Goal: Connect with others: Connect with others

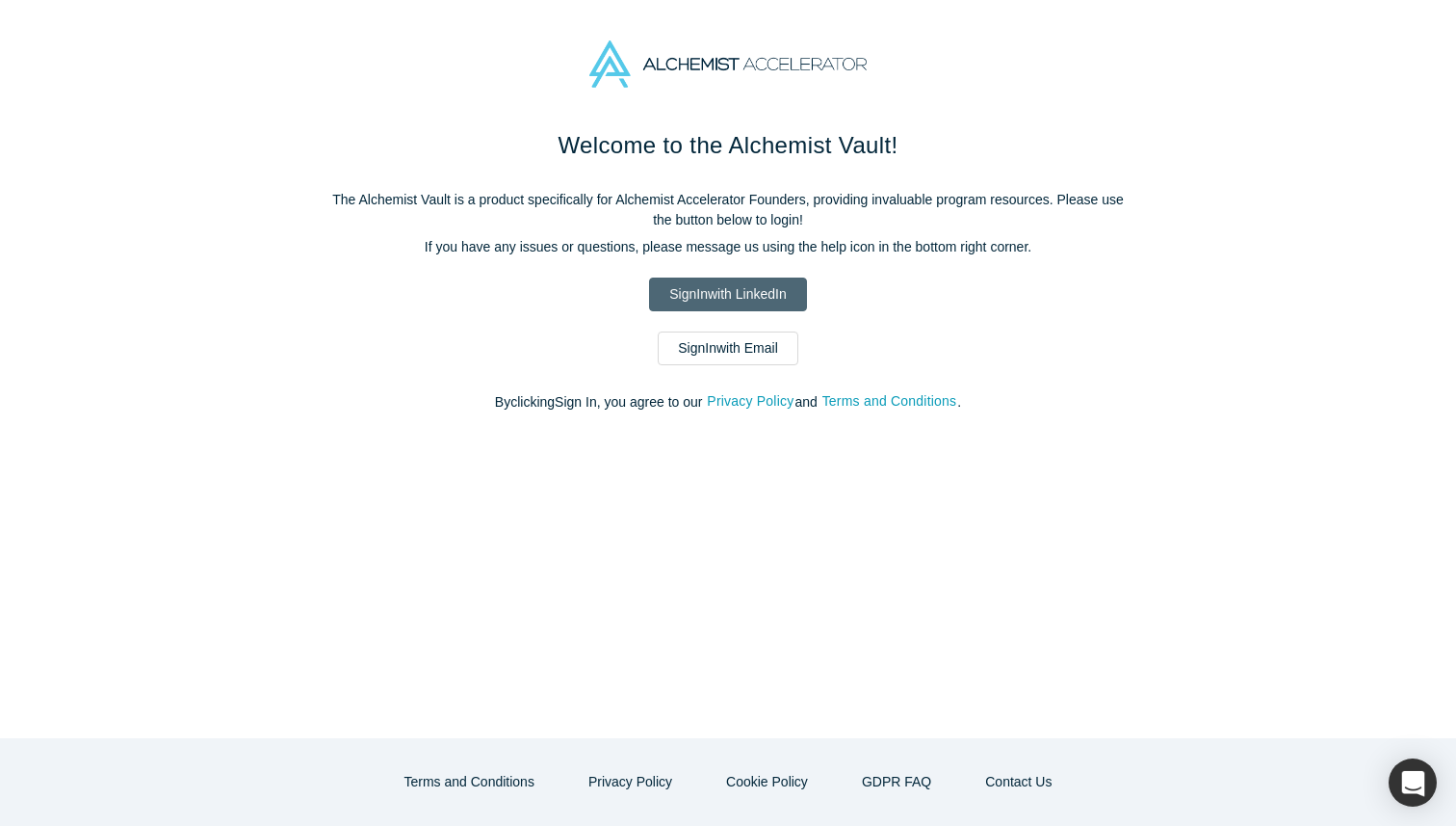
click at [775, 287] on link "Sign In with LinkedIn" at bounding box center [728, 294] width 157 height 34
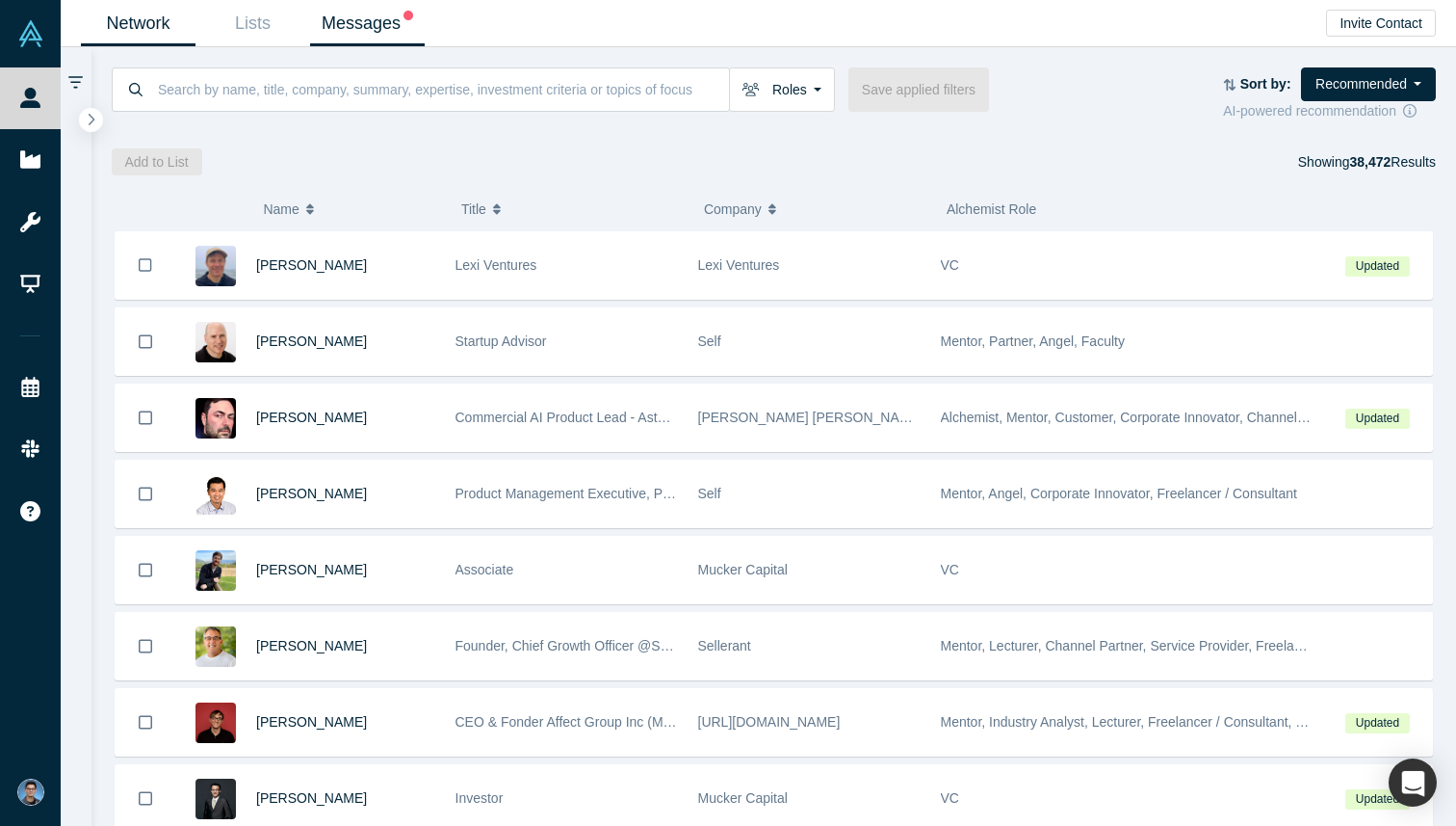
click at [390, 27] on link "Messages" at bounding box center [367, 23] width 114 height 46
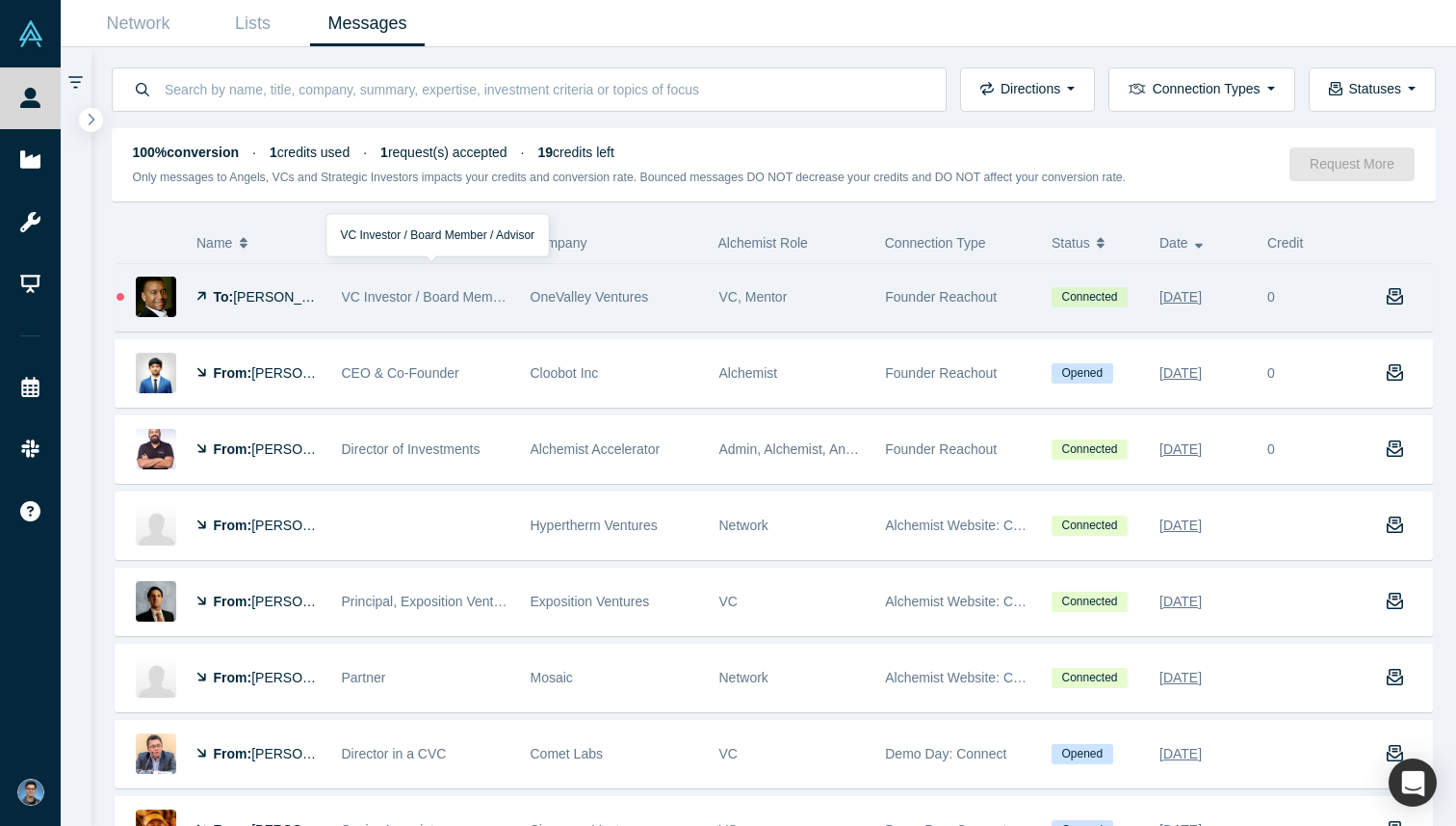
click at [471, 304] on div "VC Investor / Board Member / Advisor" at bounding box center [427, 297] width 169 height 67
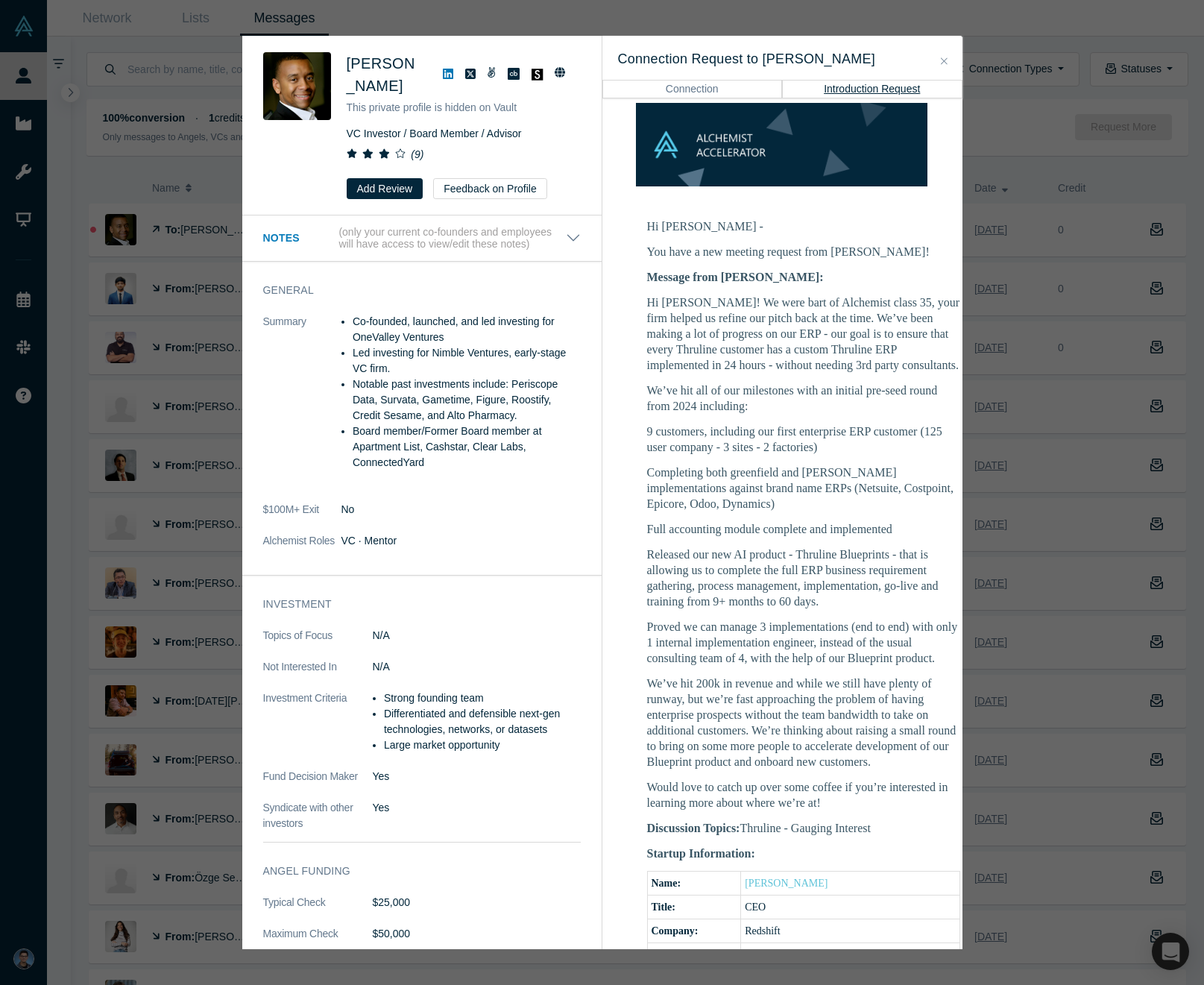
scroll to position [146, 1]
drag, startPoint x: 551, startPoint y: 237, endPoint x: 572, endPoint y: 239, distance: 21.1
click at [551, 238] on p "(only your current co-founders and employees will have access to view/edit thes…" at bounding box center [452, 239] width 227 height 26
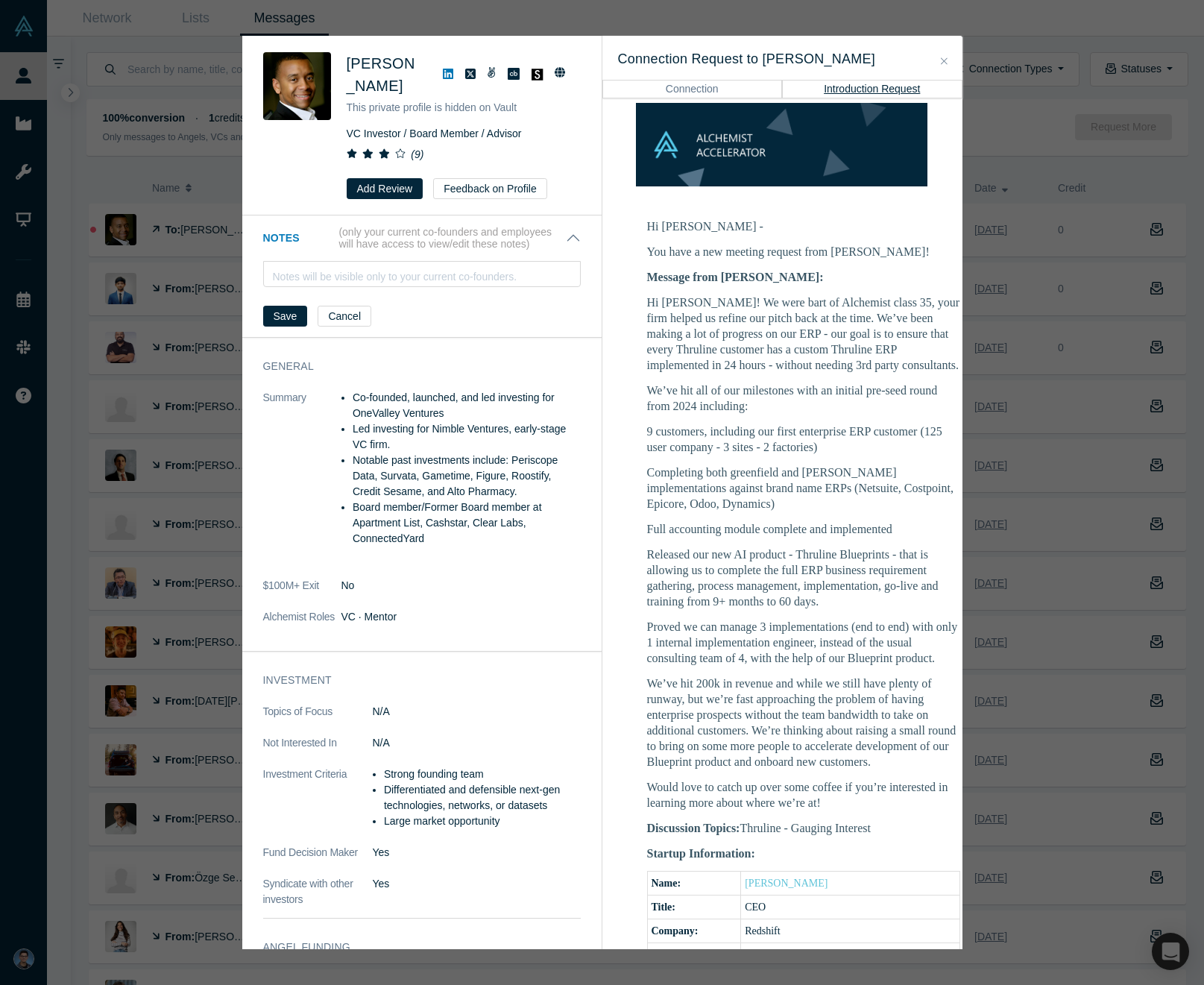
click at [945, 56] on icon "Close" at bounding box center [944, 62] width 7 height 11
